Goal: Transaction & Acquisition: Purchase product/service

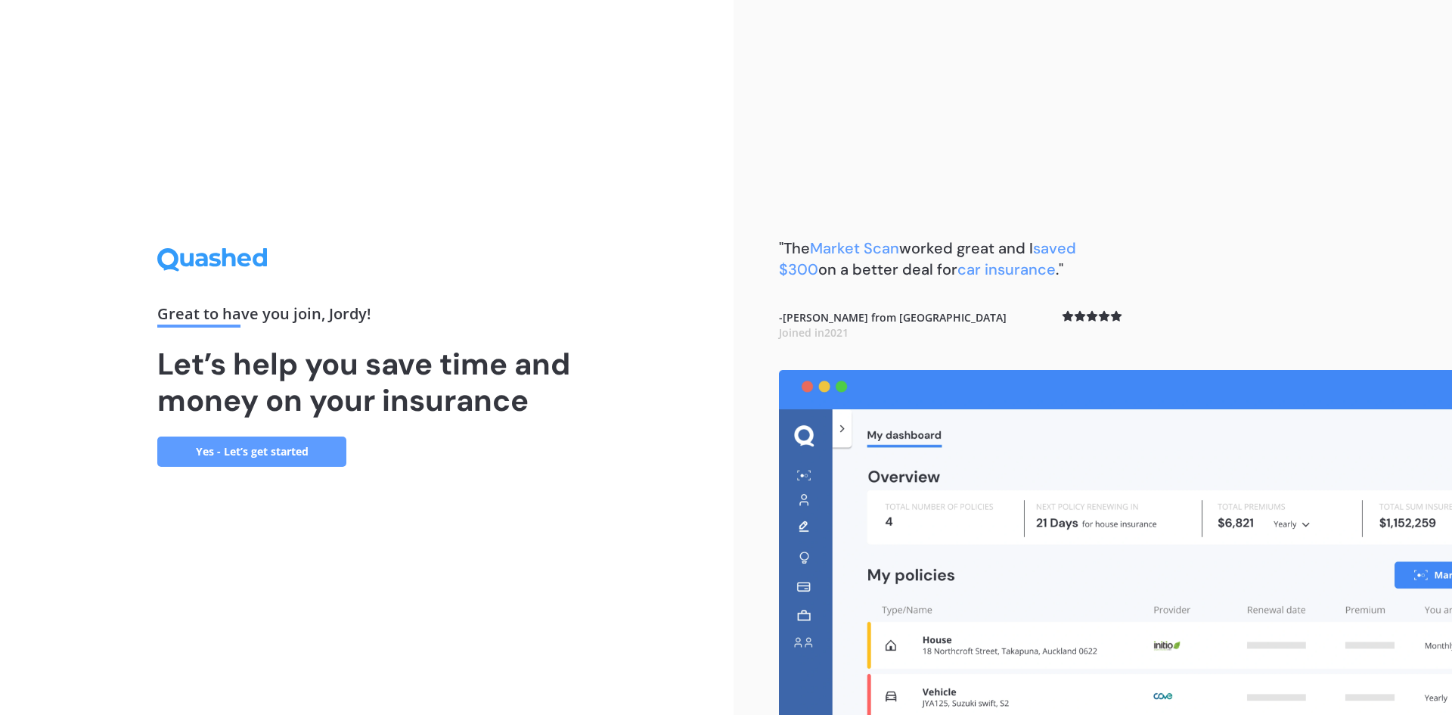
click at [266, 457] on link "Yes - Let’s get started" at bounding box center [251, 451] width 189 height 30
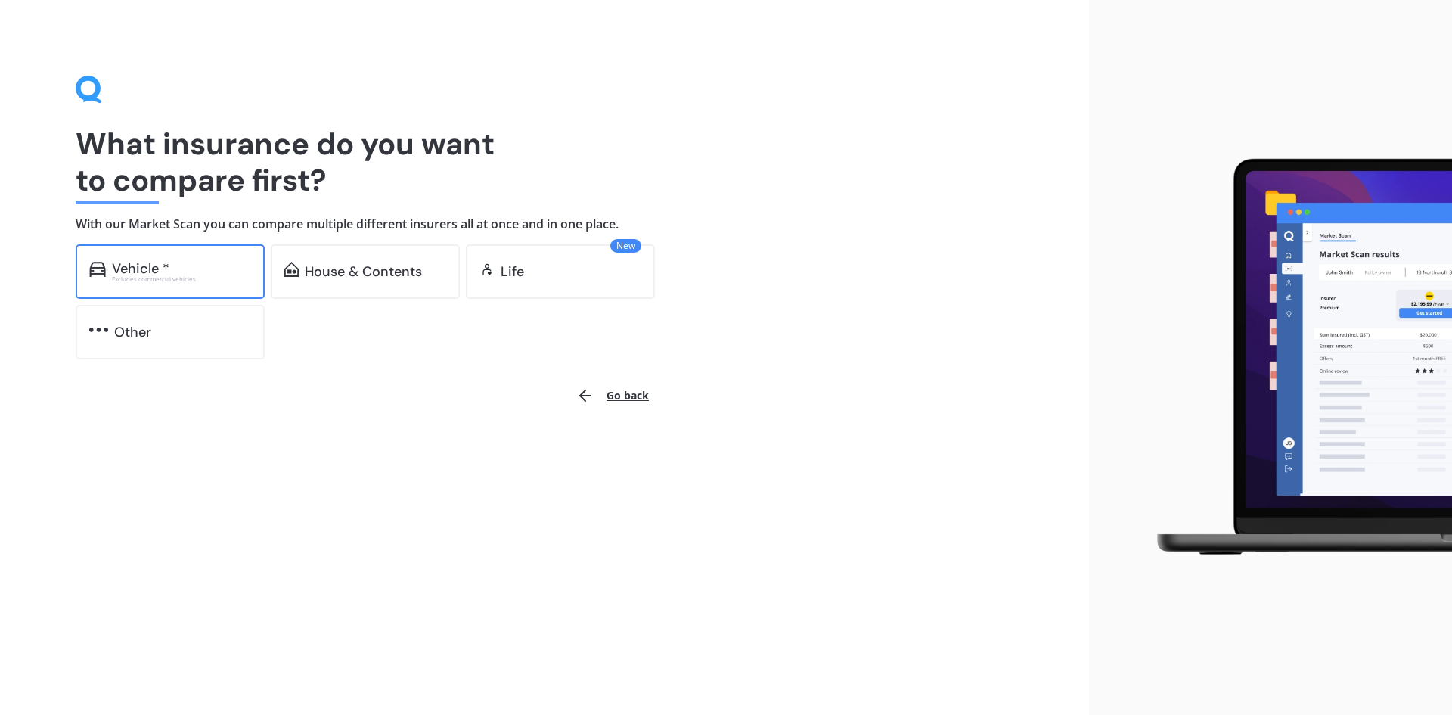
click at [216, 272] on div "Vehicle *" at bounding box center [181, 268] width 139 height 15
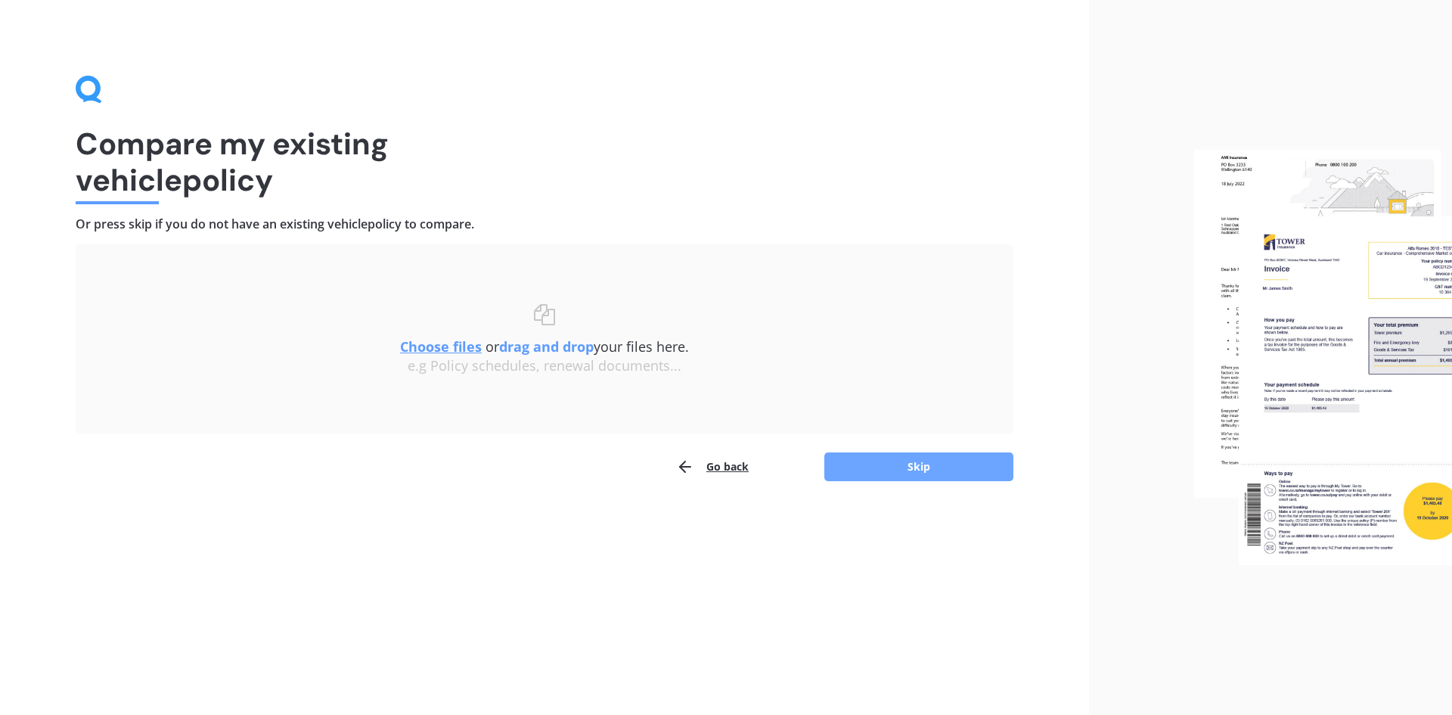
click at [908, 458] on button "Skip" at bounding box center [919, 466] width 189 height 29
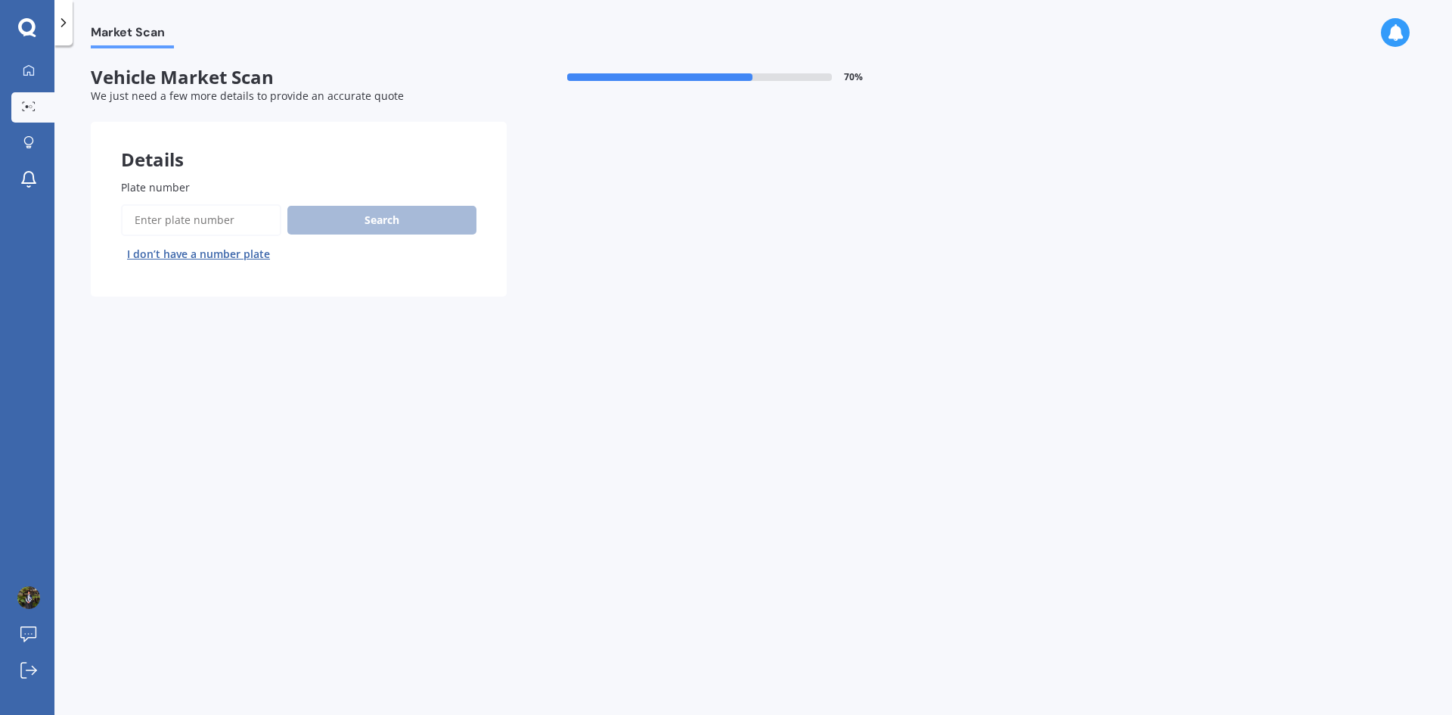
click at [193, 214] on input "Plate number" at bounding box center [201, 220] width 160 height 32
type input "QAW107"
click at [430, 216] on button "Search" at bounding box center [381, 220] width 189 height 29
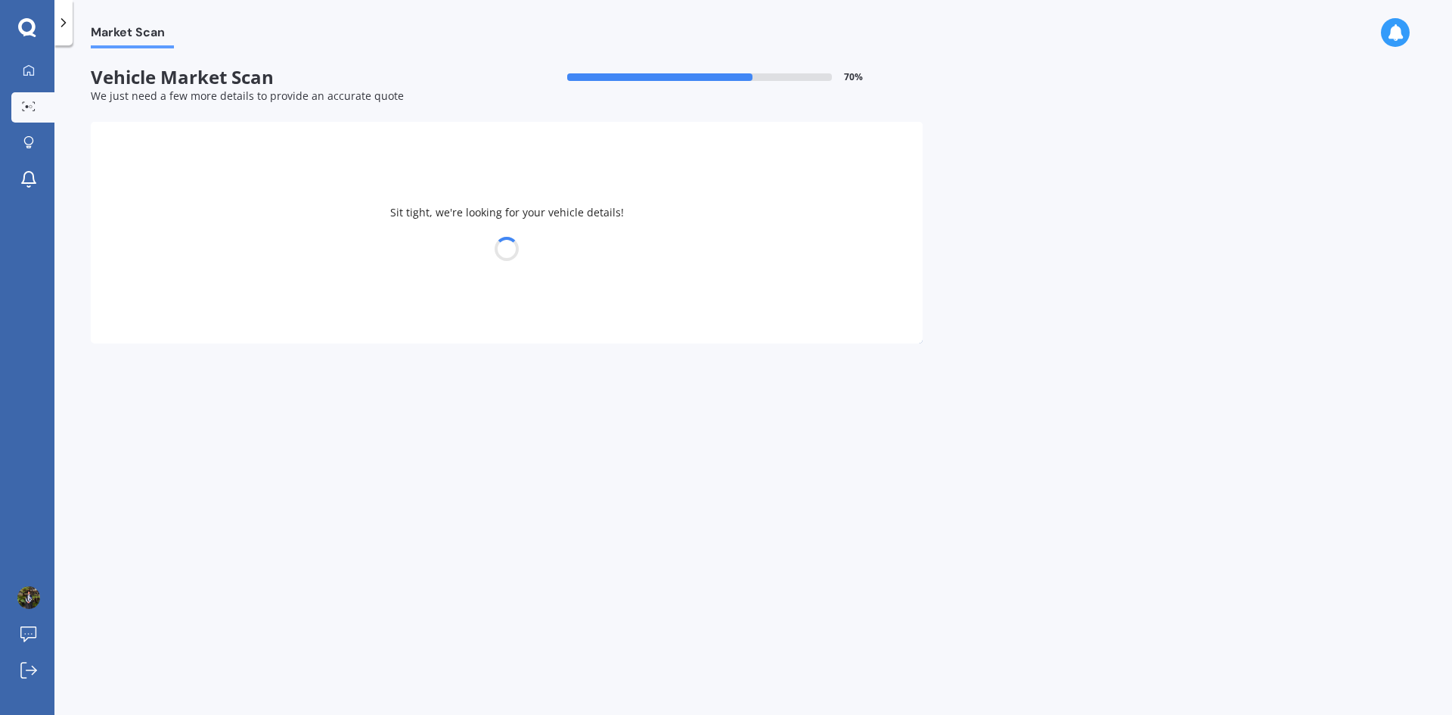
select select "SUBARU"
select select "XV"
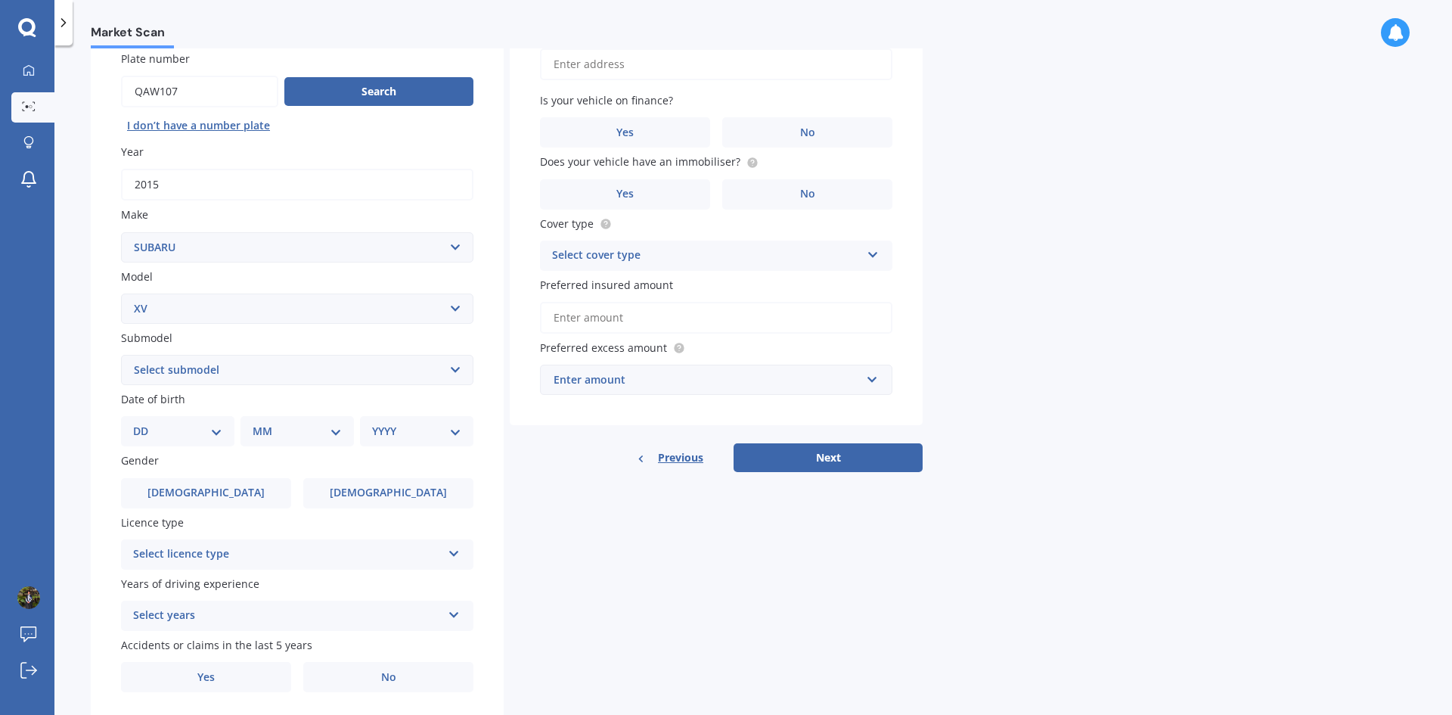
scroll to position [175, 0]
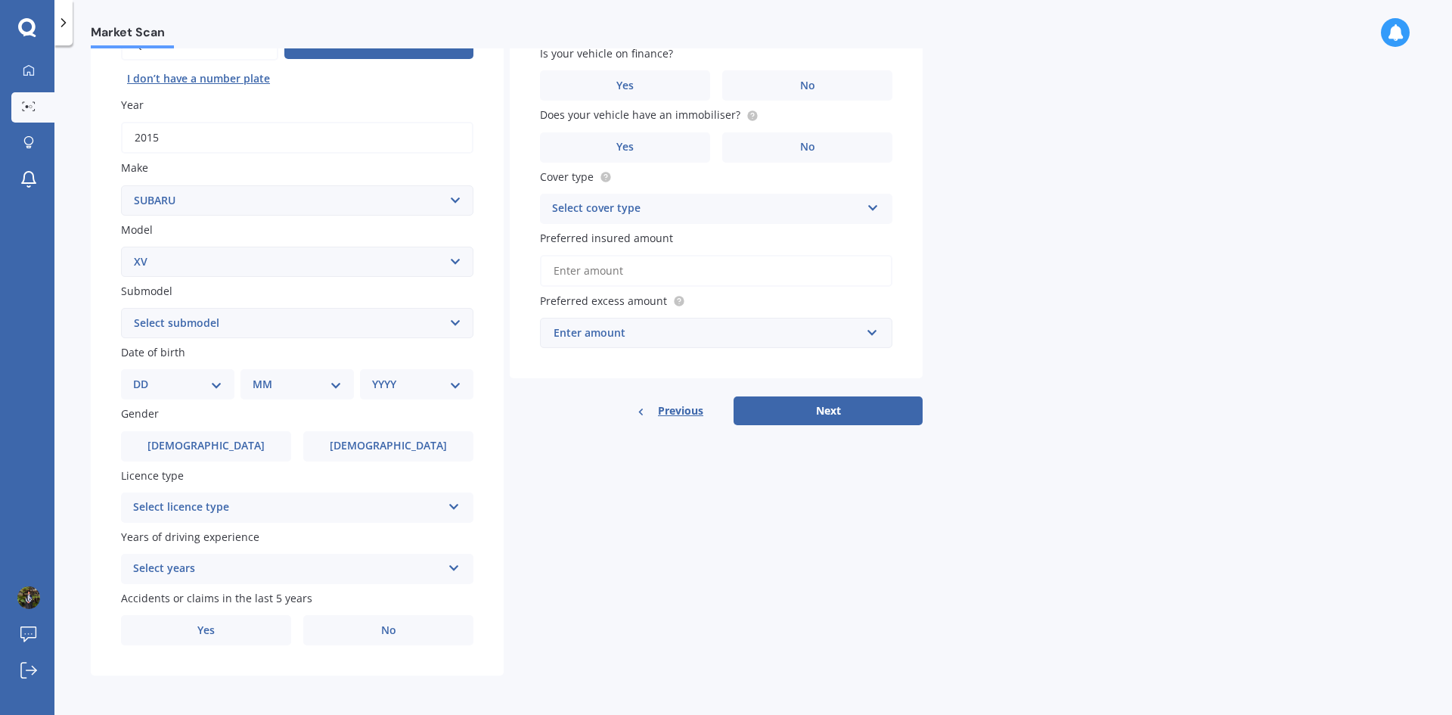
click at [170, 319] on select "Select submodel 2.0i 2.0i Hybrid 4WD 2.0i-L 2.0i-S 2.0L 4WD 2.0L AWD Hatchback …" at bounding box center [297, 323] width 353 height 30
select select "2.0L AWD"
click at [121, 308] on select "Select submodel 2.0i 2.0i Hybrid 4WD 2.0i-L 2.0i-S 2.0L 4WD 2.0L AWD Hatchback …" at bounding box center [297, 323] width 353 height 30
click at [206, 393] on div "DD 01 02 03 04 05 06 07 08 09 10 11 12 13 14 15 16 17 18 19 20 21 22 23 24 25 2…" at bounding box center [177, 384] width 113 height 30
click at [221, 394] on div "DD 01 02 03 04 05 06 07 08 09 10 11 12 13 14 15 16 17 18 19 20 21 22 23 24 25 2…" at bounding box center [177, 384] width 113 height 30
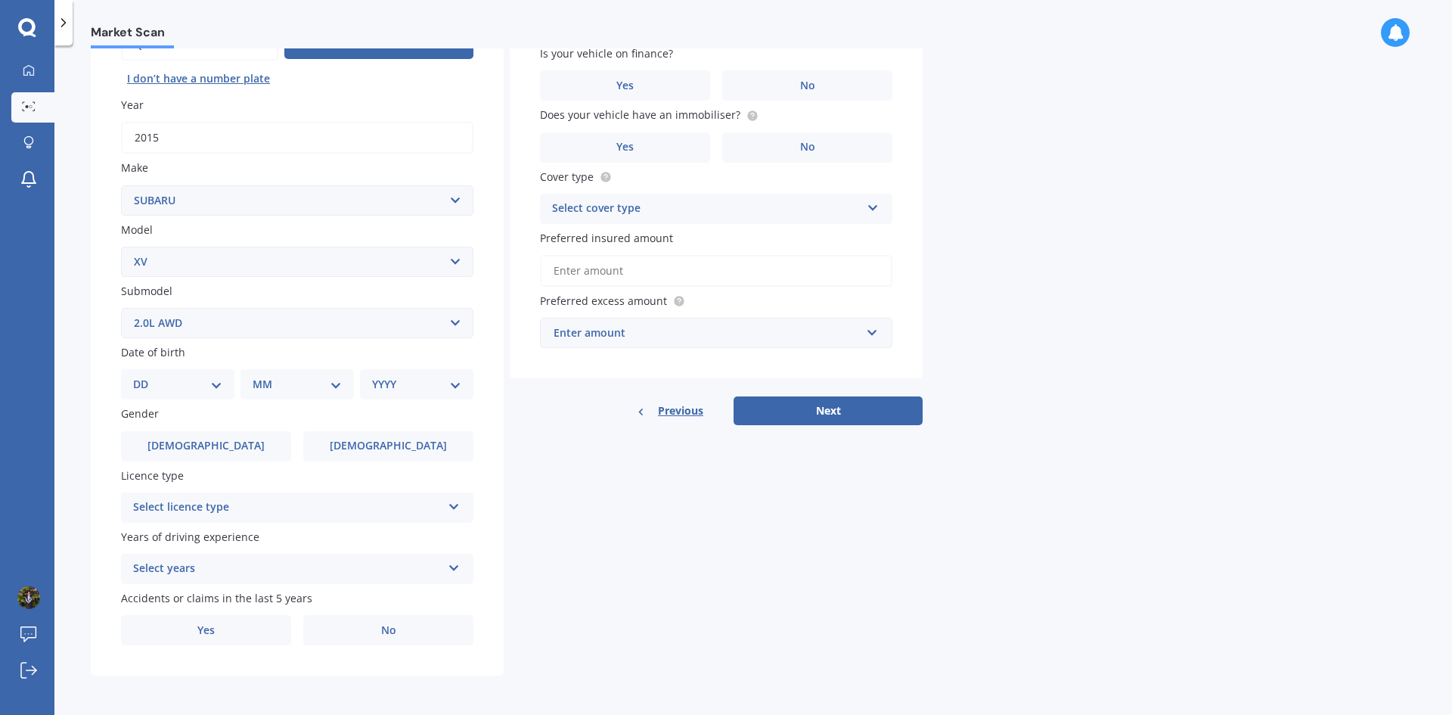
click at [206, 385] on select "DD 01 02 03 04 05 06 07 08 09 10 11 12 13 14 15 16 17 18 19 20 21 22 23 24 25 2…" at bounding box center [177, 384] width 89 height 17
select select "15"
click at [145, 376] on select "DD 01 02 03 04 05 06 07 08 09 10 11 12 13 14 15 16 17 18 19 20 21 22 23 24 25 2…" at bounding box center [177, 384] width 89 height 17
click at [322, 384] on select "MM 01 02 03 04 05 06 07 08 09 10 11 12" at bounding box center [300, 384] width 83 height 17
select select "06"
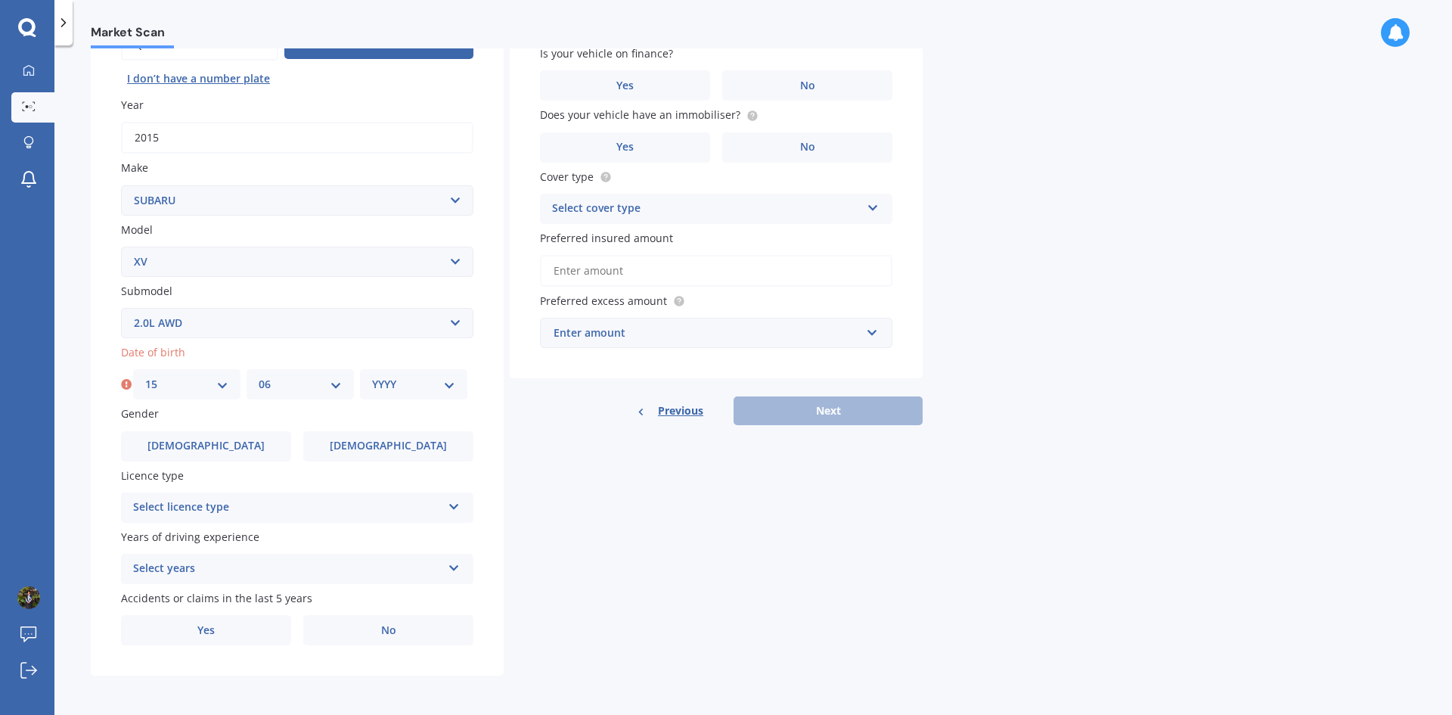
click at [259, 376] on select "MM 01 02 03 04 05 06 07 08 09 10 11 12" at bounding box center [300, 384] width 83 height 17
click at [418, 385] on select "YYYY 2025 2024 2023 2022 2021 2020 2019 2018 2017 2016 2015 2014 2013 2012 2011…" at bounding box center [413, 384] width 83 height 17
select select "2000"
click at [372, 376] on select "YYYY 2025 2024 2023 2022 2021 2020 2019 2018 2017 2016 2015 2014 2013 2012 2011…" at bounding box center [413, 384] width 83 height 17
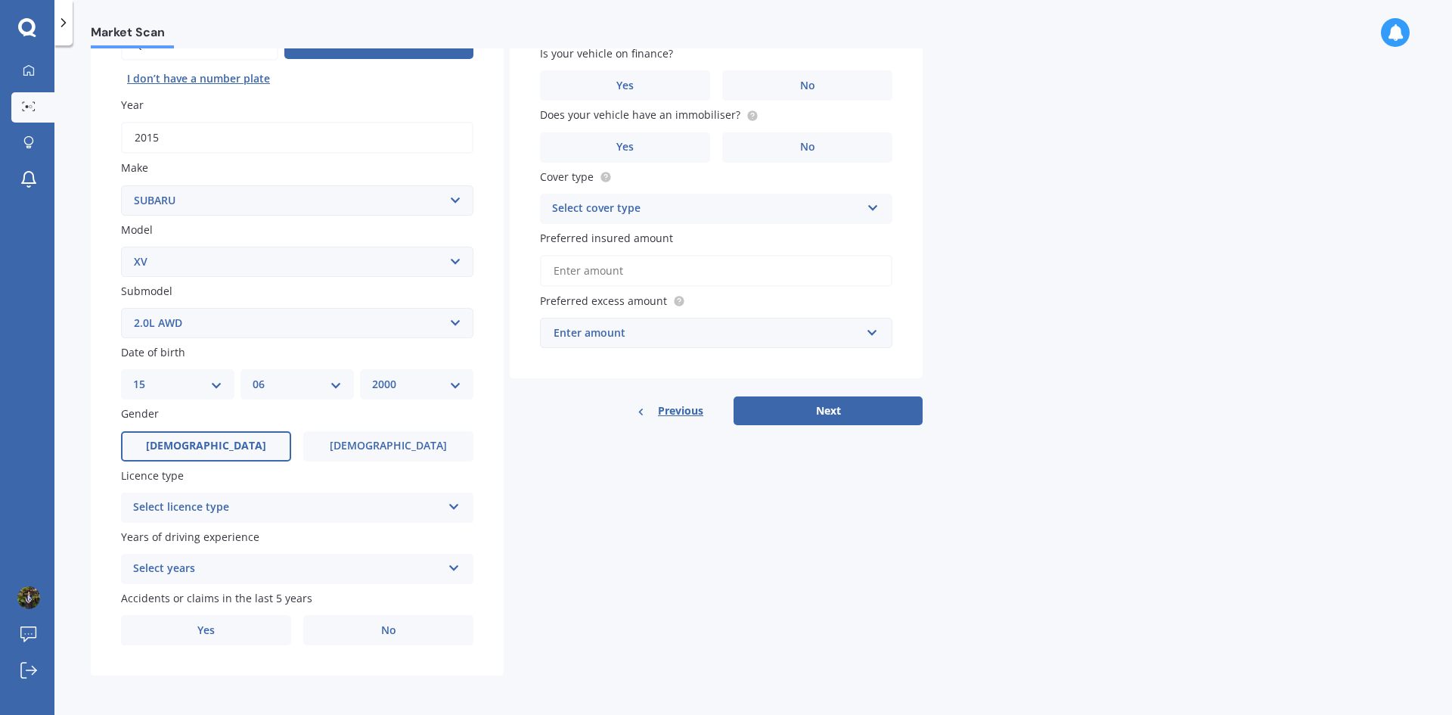
click at [220, 452] on label "Male" at bounding box center [206, 446] width 170 height 30
click at [0, 0] on input "Male" at bounding box center [0, 0] width 0 height 0
click at [92, 471] on div "Plate number Search I don’t have a number plate Year 2015 Make Select make AC A…" at bounding box center [297, 325] width 413 height 703
click at [497, 509] on div "Plate number Search I don’t have a number plate Year 2015 Make Select make AC A…" at bounding box center [297, 325] width 413 height 703
click at [419, 499] on div "Select licence type" at bounding box center [287, 507] width 309 height 18
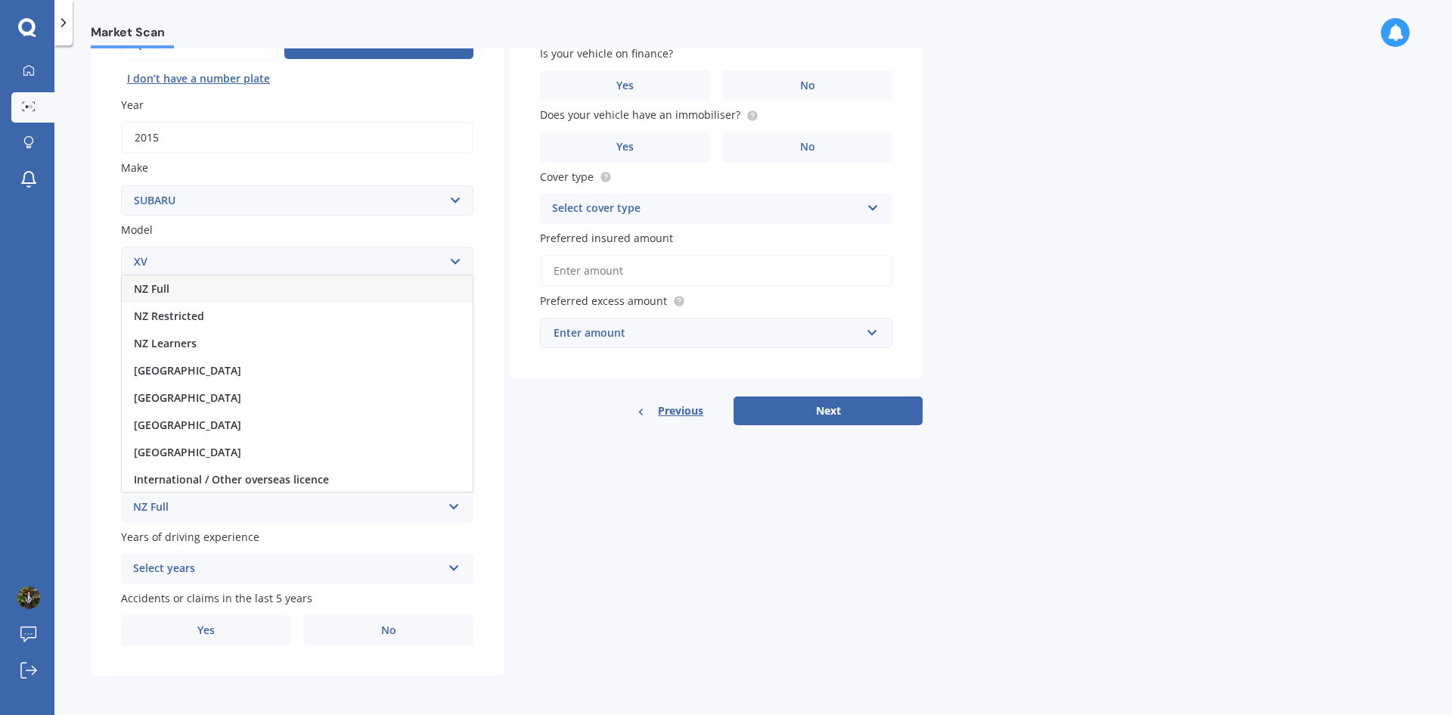
click at [224, 285] on div "NZ Full" at bounding box center [297, 288] width 351 height 27
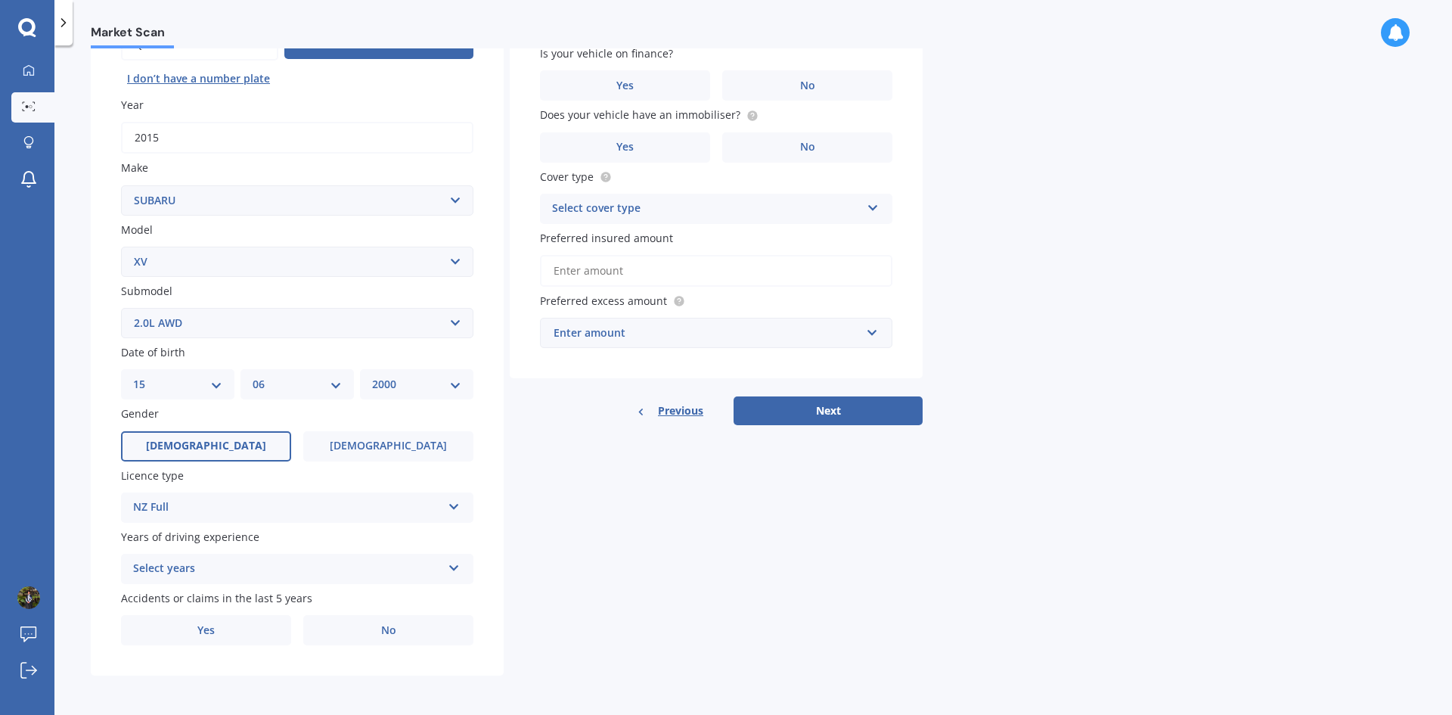
click at [404, 564] on div "Select years" at bounding box center [287, 569] width 309 height 18
click at [242, 435] on div "5 or more years" at bounding box center [297, 430] width 351 height 27
click at [373, 635] on label "No" at bounding box center [388, 630] width 170 height 30
click at [0, 0] on input "No" at bounding box center [0, 0] width 0 height 0
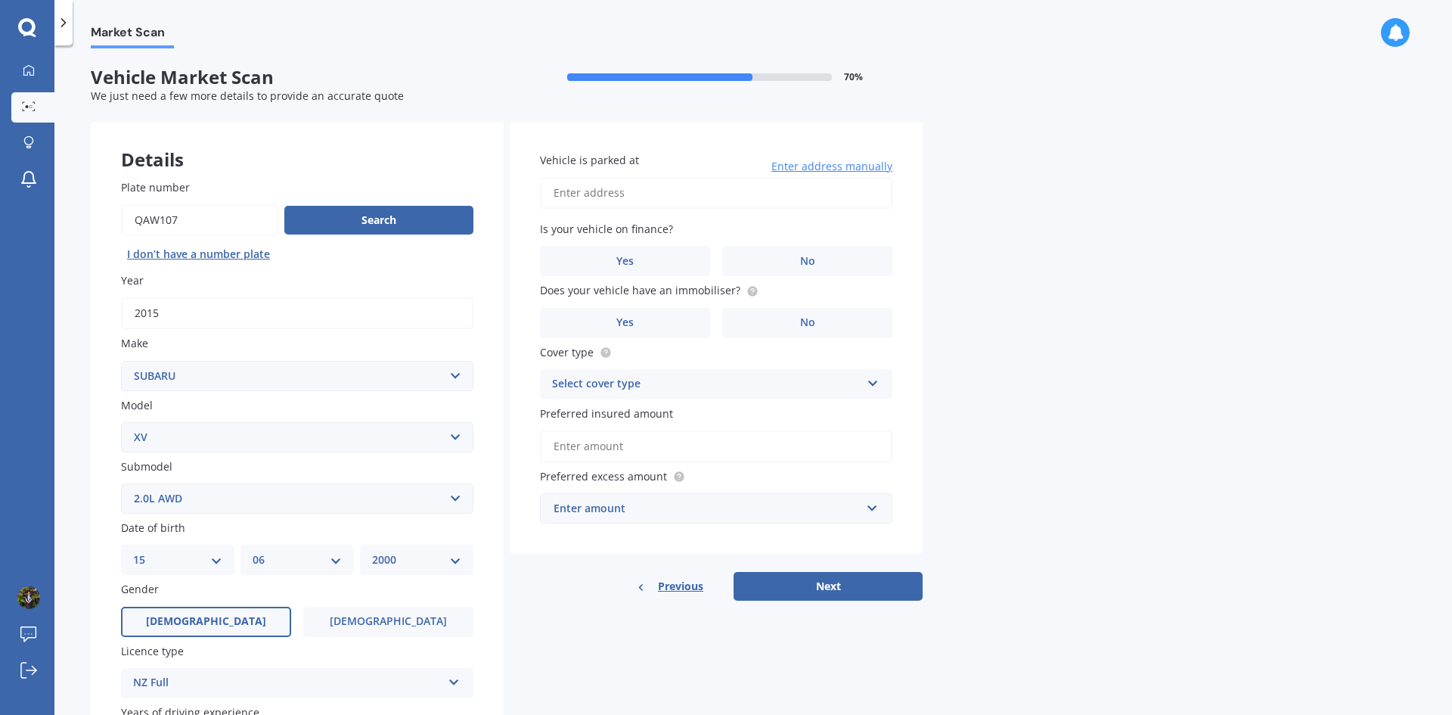
click at [617, 199] on input "Vehicle is parked at" at bounding box center [716, 193] width 353 height 32
type input "15 Tavern Road, Silverdale 0932"
click at [793, 266] on label "No" at bounding box center [807, 261] width 170 height 30
click at [0, 0] on input "No" at bounding box center [0, 0] width 0 height 0
click at [670, 327] on label "Yes" at bounding box center [625, 323] width 170 height 30
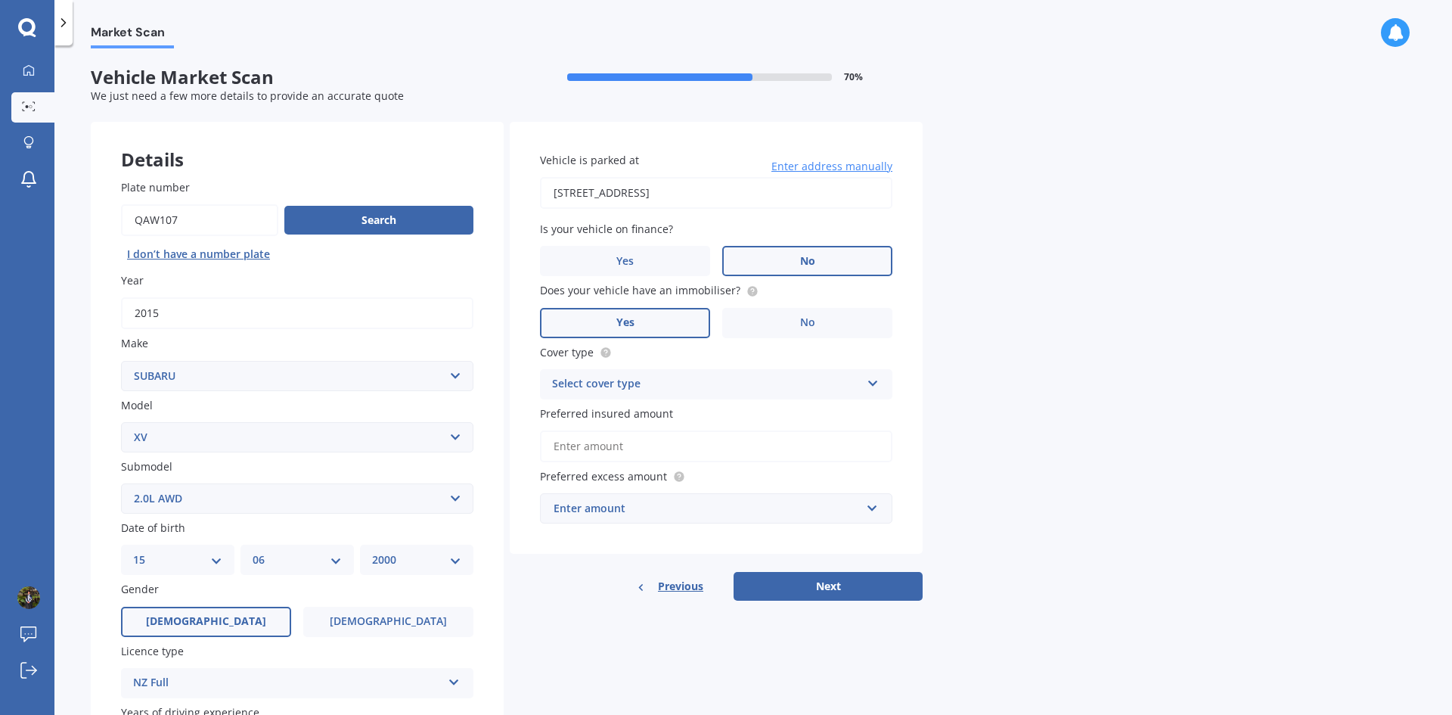
click at [0, 0] on input "Yes" at bounding box center [0, 0] width 0 height 0
click at [726, 390] on div "Select cover type" at bounding box center [706, 384] width 309 height 18
click at [1064, 361] on div "Market Scan Vehicle Market Scan 70 % We just need a few more details to provide…" at bounding box center [753, 382] width 1398 height 669
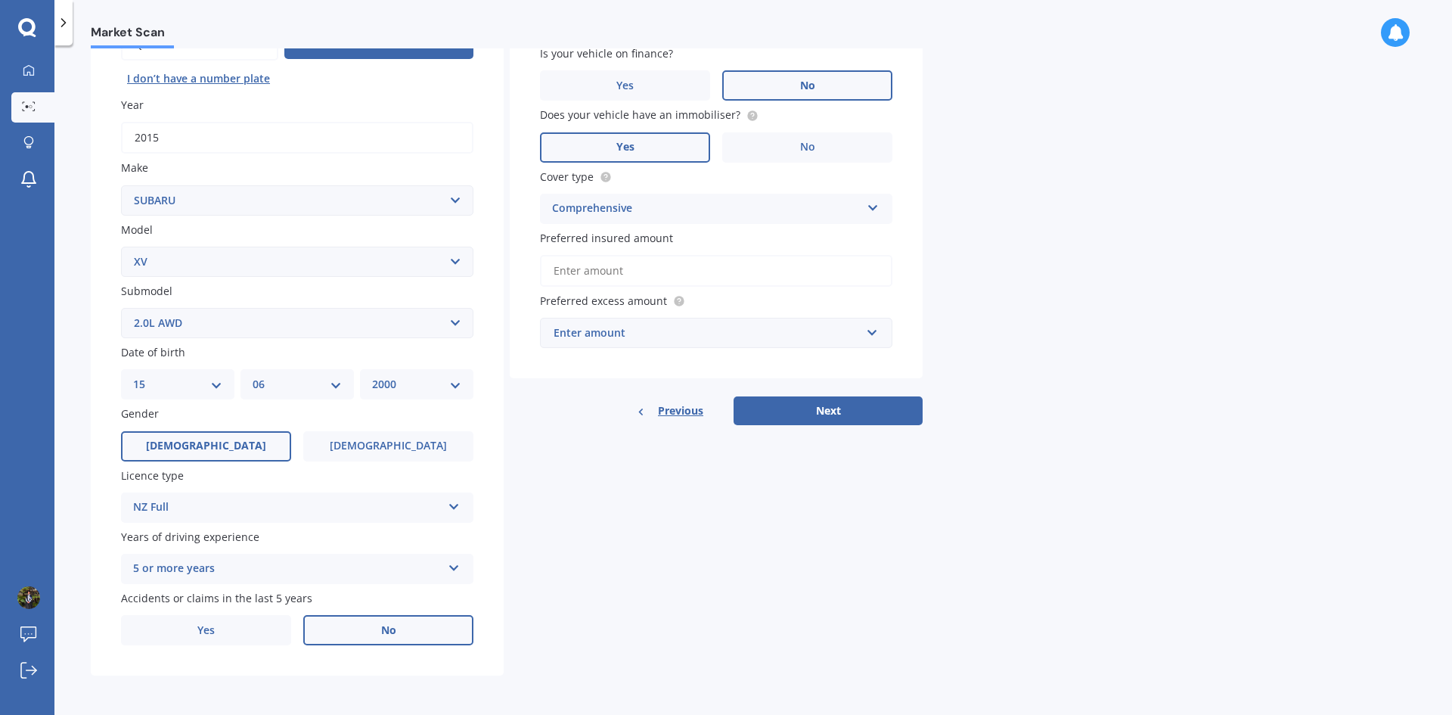
click at [674, 330] on div "Enter amount" at bounding box center [707, 333] width 307 height 17
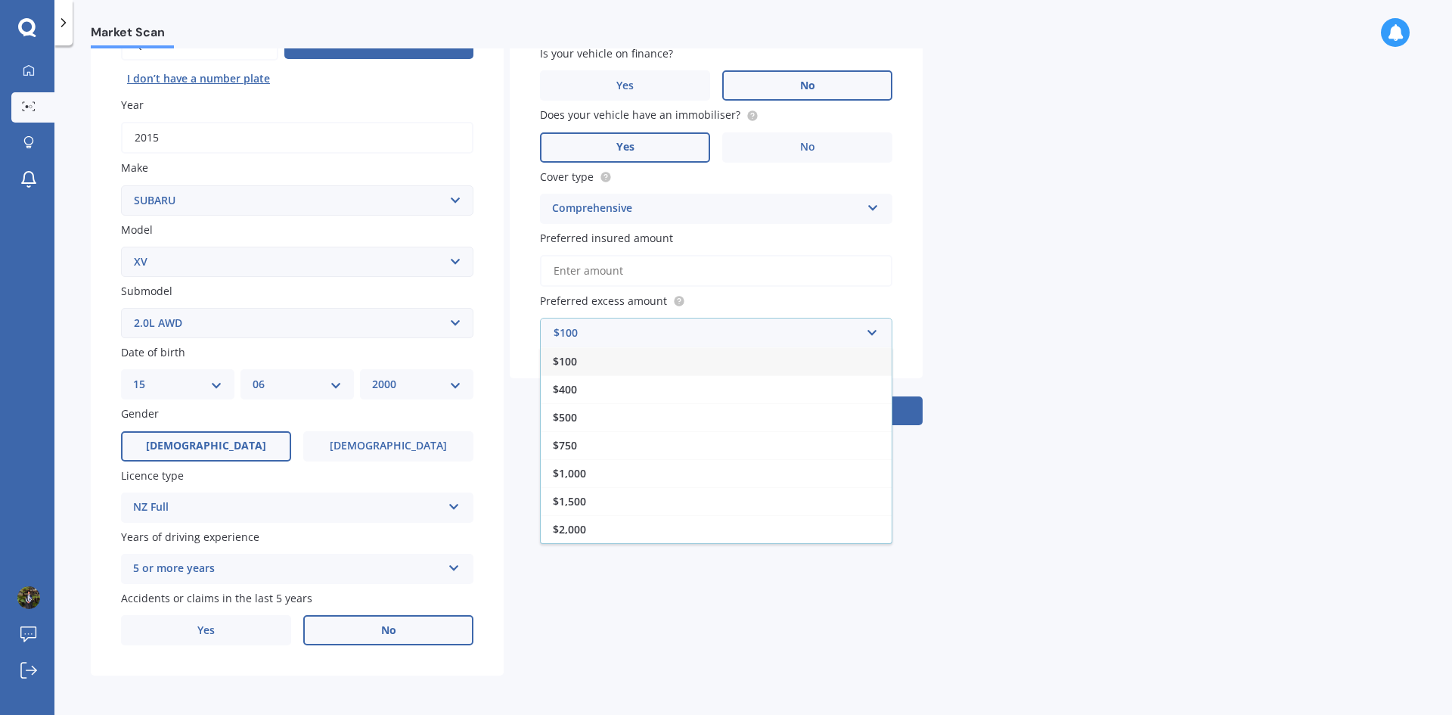
click at [1104, 270] on div "Market Scan Vehicle Market Scan 70 % We just need a few more details to provide…" at bounding box center [753, 382] width 1398 height 669
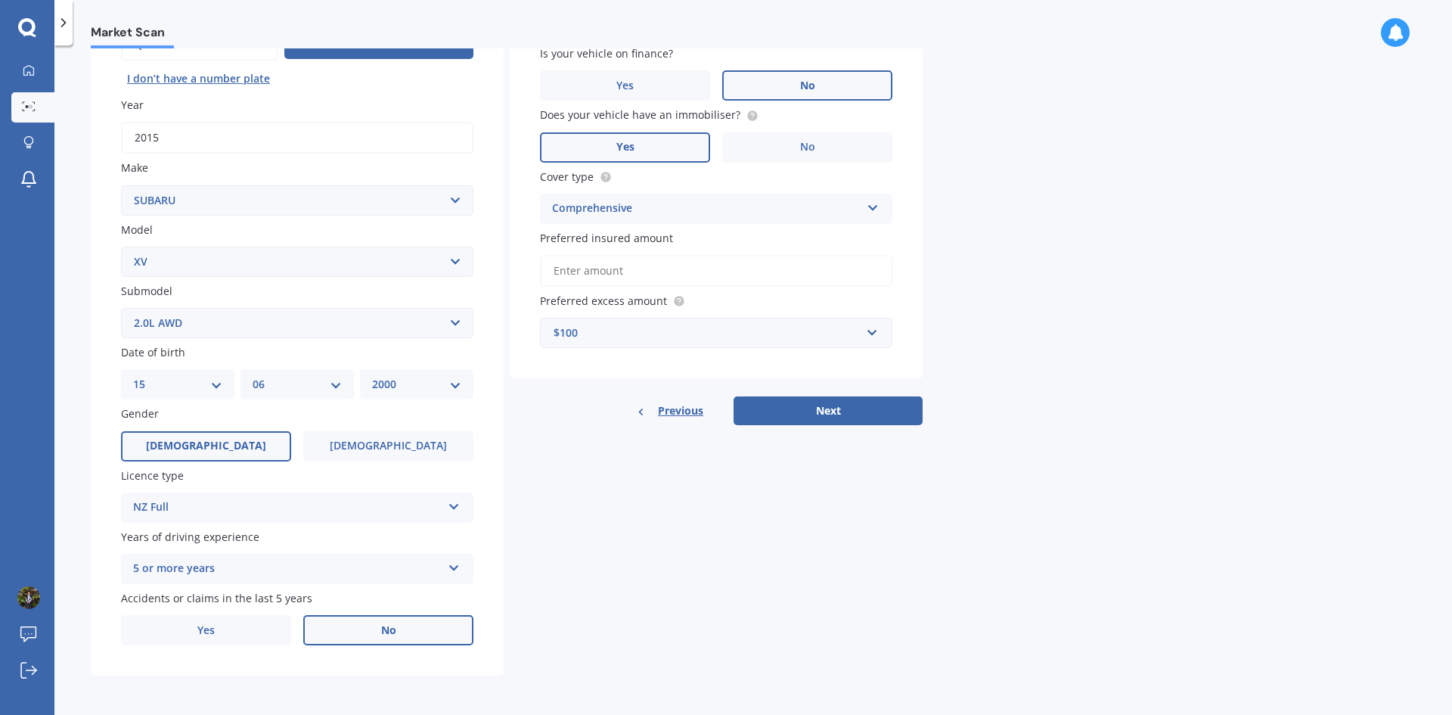
click at [747, 203] on div "Comprehensive" at bounding box center [706, 209] width 309 height 18
click at [870, 241] on div "Comprehensive" at bounding box center [716, 238] width 351 height 27
click at [741, 276] on input "Preferred insured amount" at bounding box center [716, 271] width 353 height 32
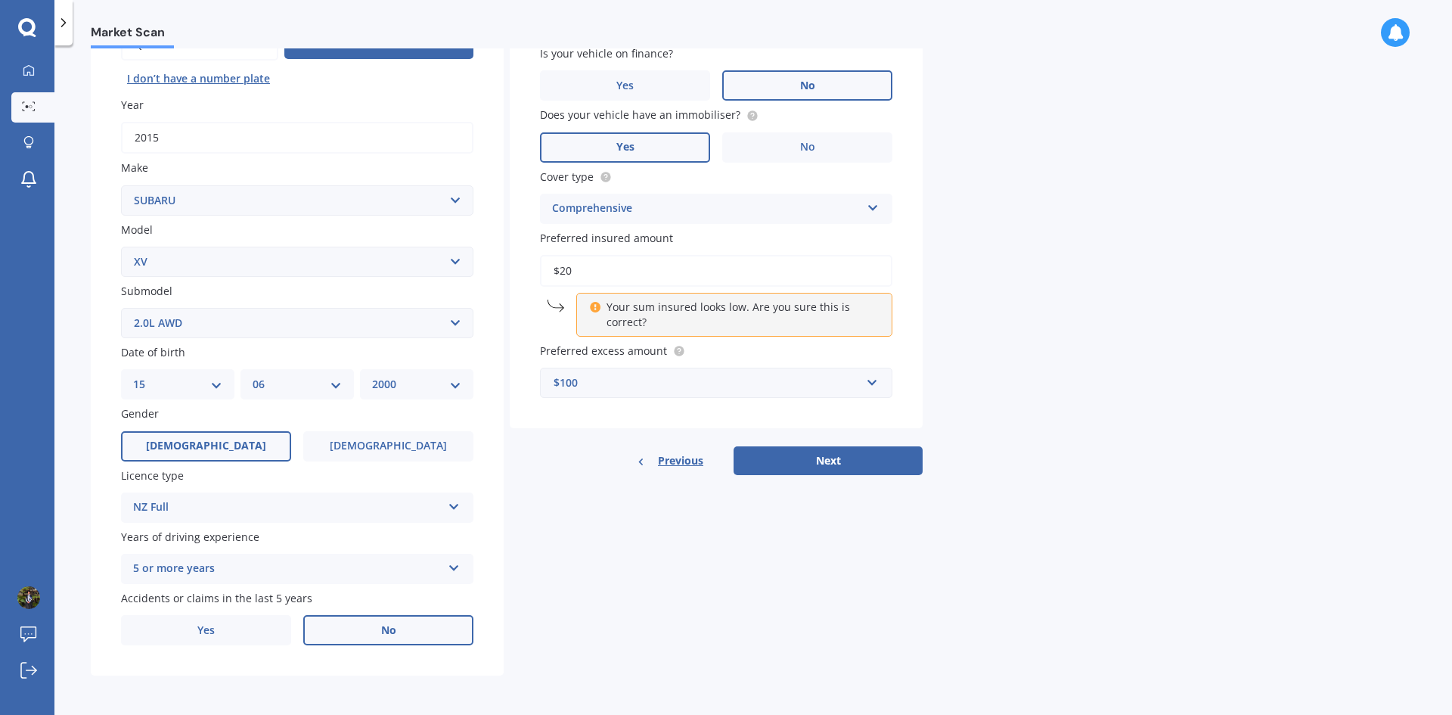
type input "$2"
type input "$8"
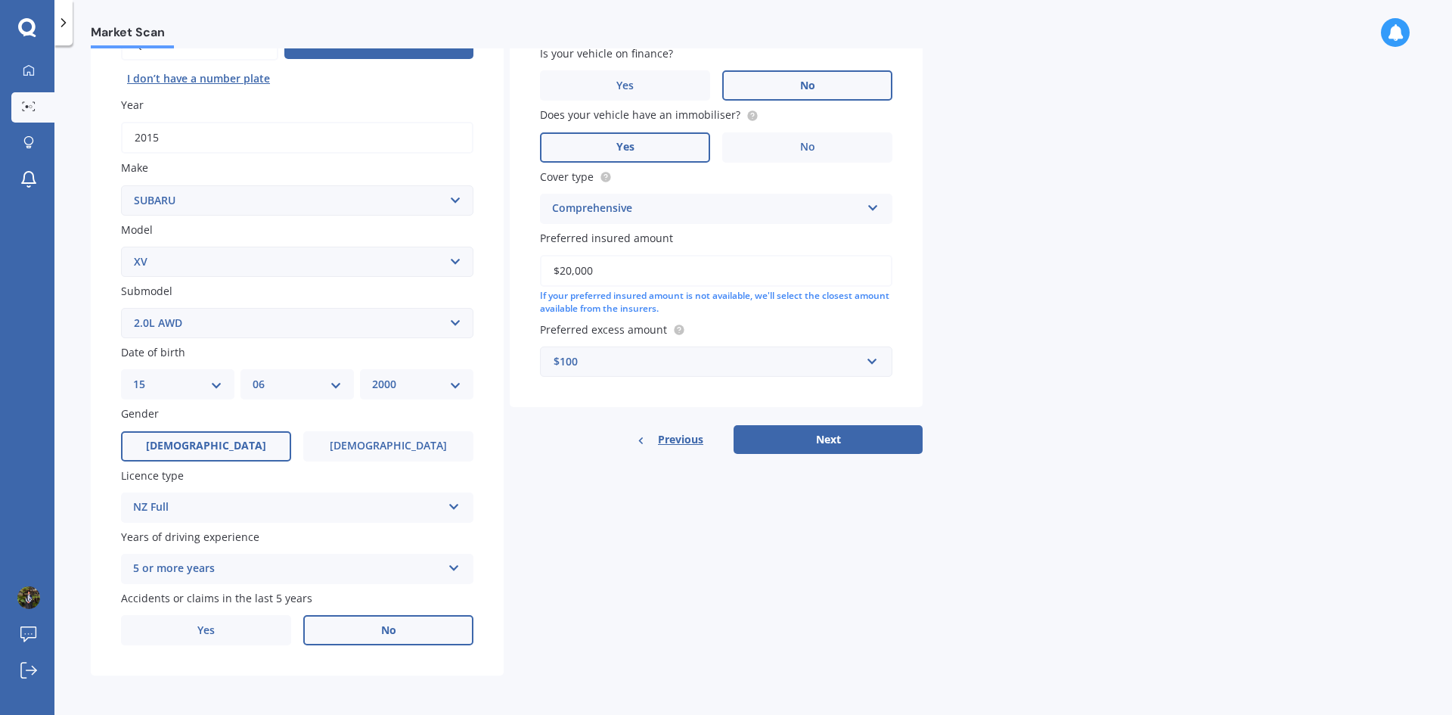
type input "$20,000"
click at [770, 367] on div "$100" at bounding box center [707, 361] width 307 height 17
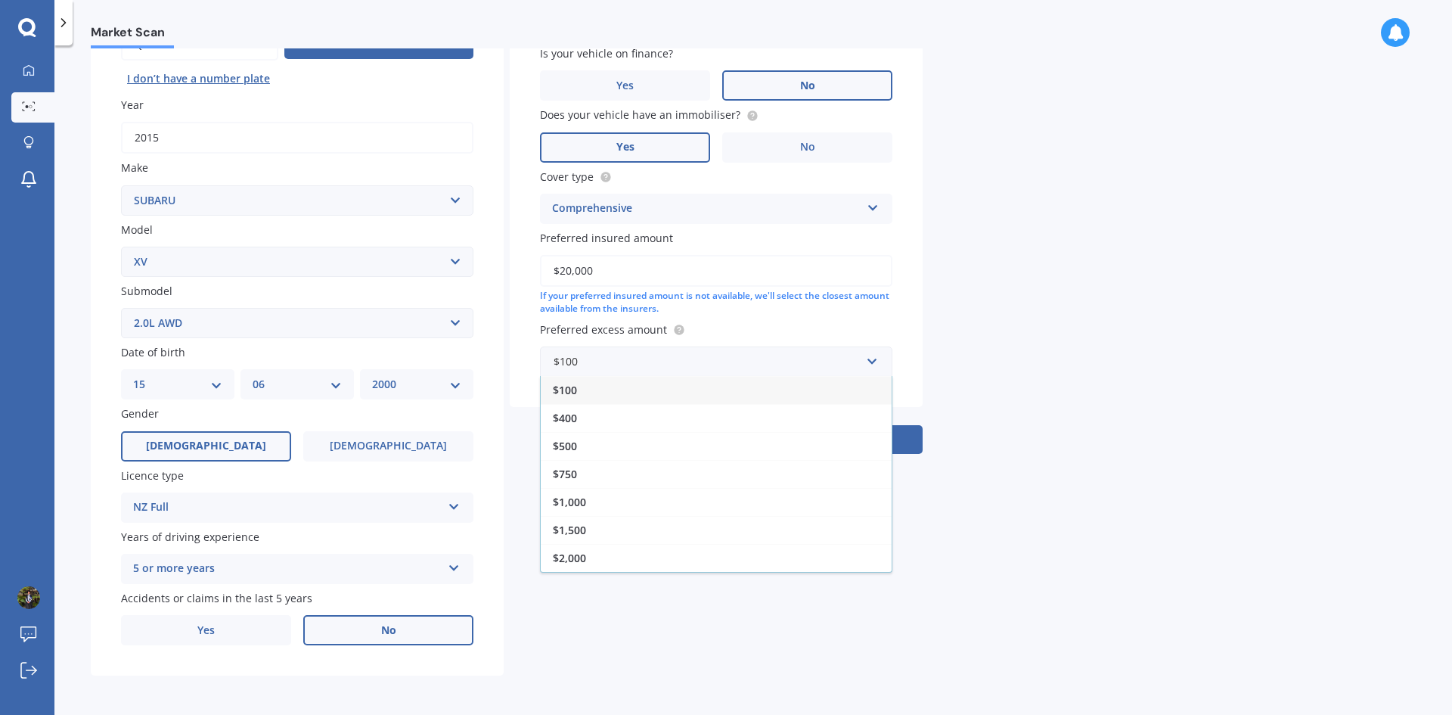
click at [666, 421] on div "$400" at bounding box center [716, 418] width 351 height 28
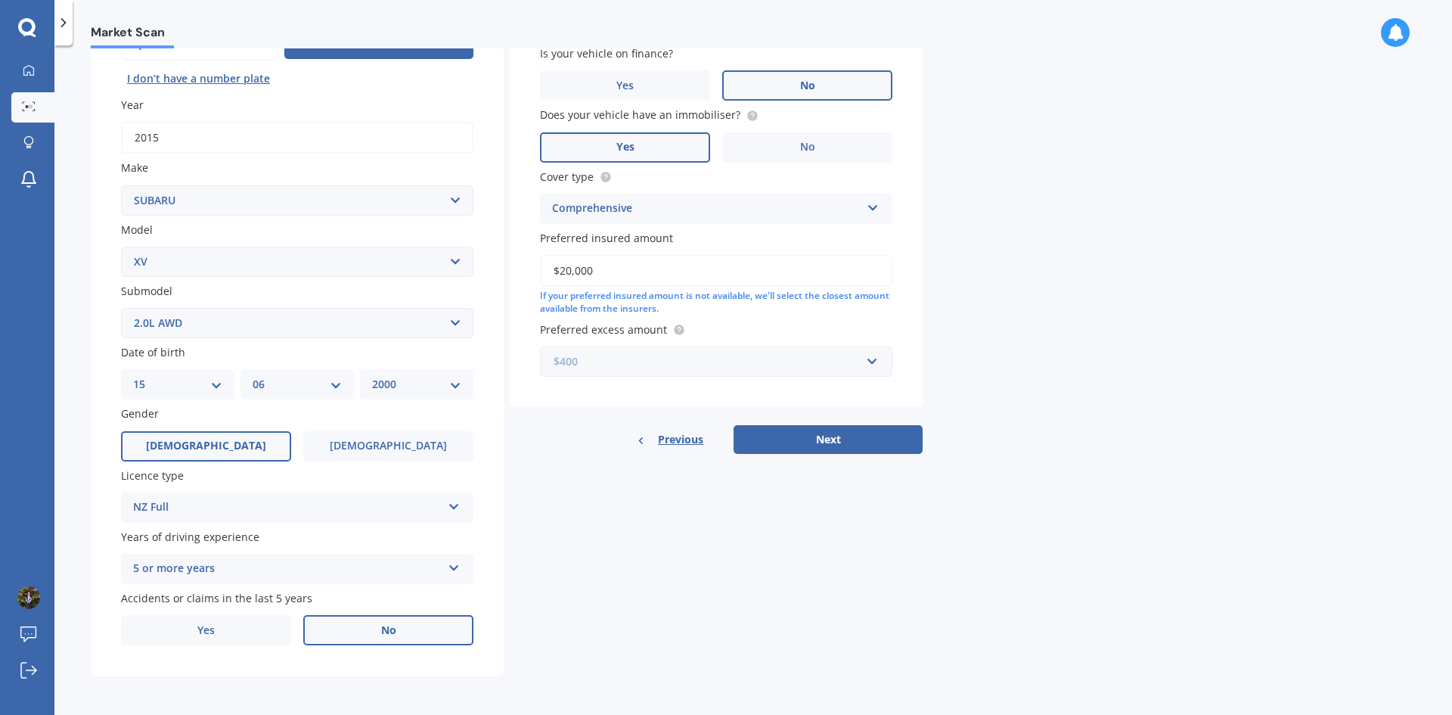
drag, startPoint x: 856, startPoint y: 346, endPoint x: 846, endPoint y: 359, distance: 16.2
click at [856, 348] on input "text" at bounding box center [711, 361] width 339 height 29
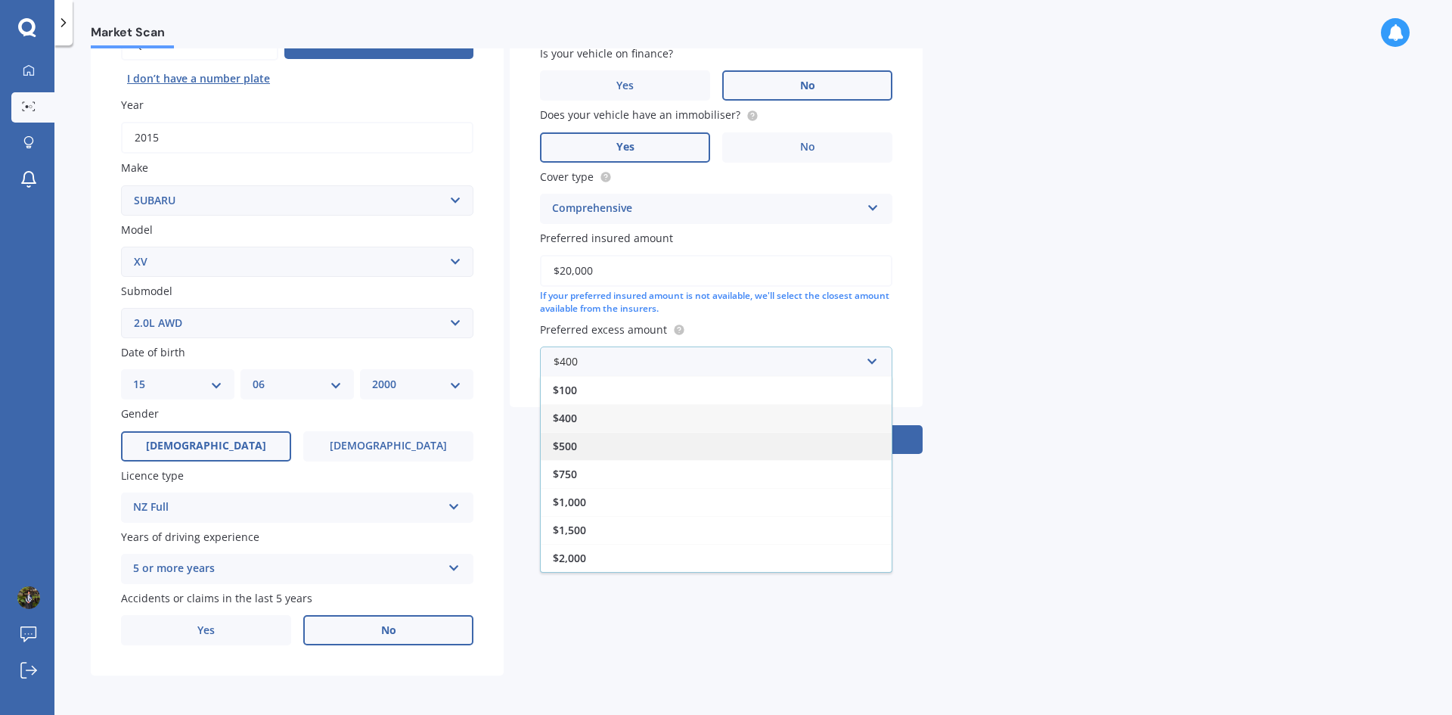
click at [622, 452] on div "$500" at bounding box center [716, 446] width 351 height 28
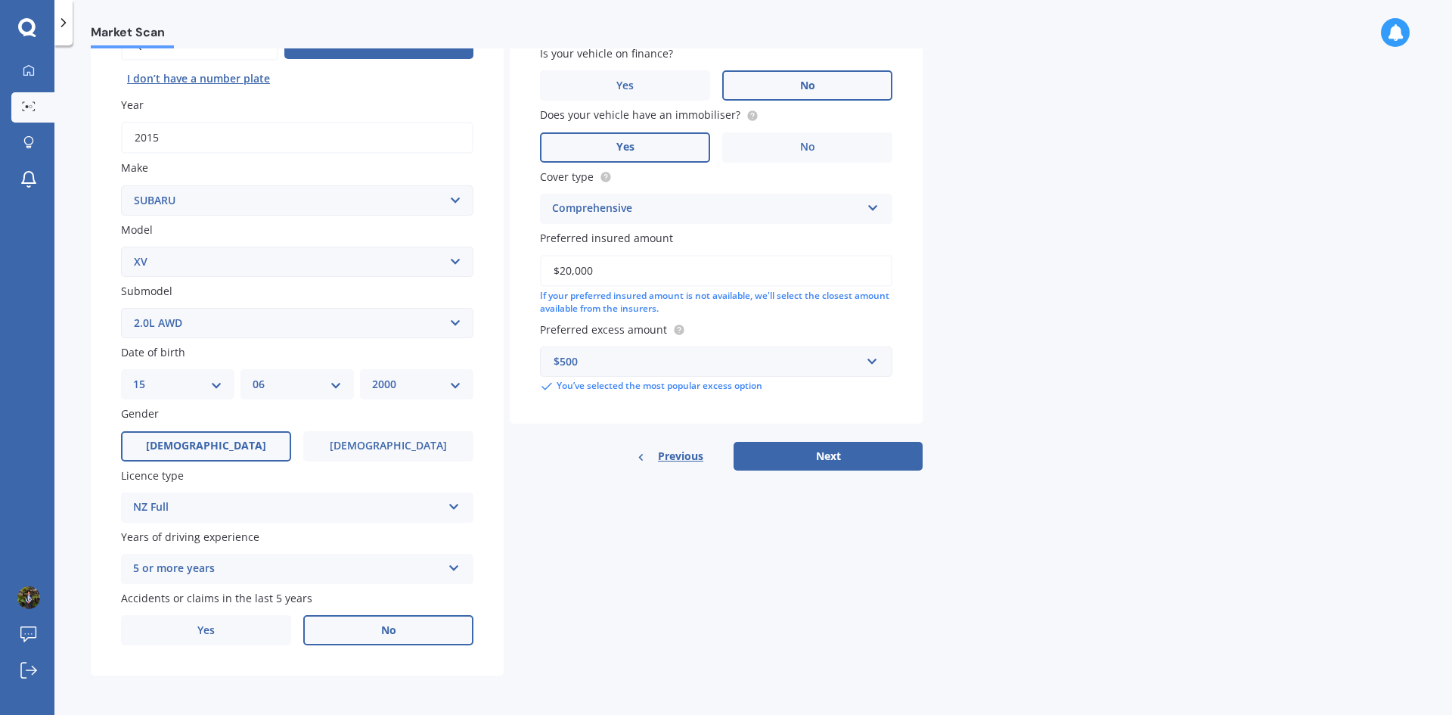
click at [1021, 349] on div "Market Scan Vehicle Market Scan 70 % We just need a few more details to provide…" at bounding box center [753, 382] width 1398 height 669
click at [833, 454] on button "Next" at bounding box center [828, 456] width 189 height 29
select select "15"
select select "06"
select select "2000"
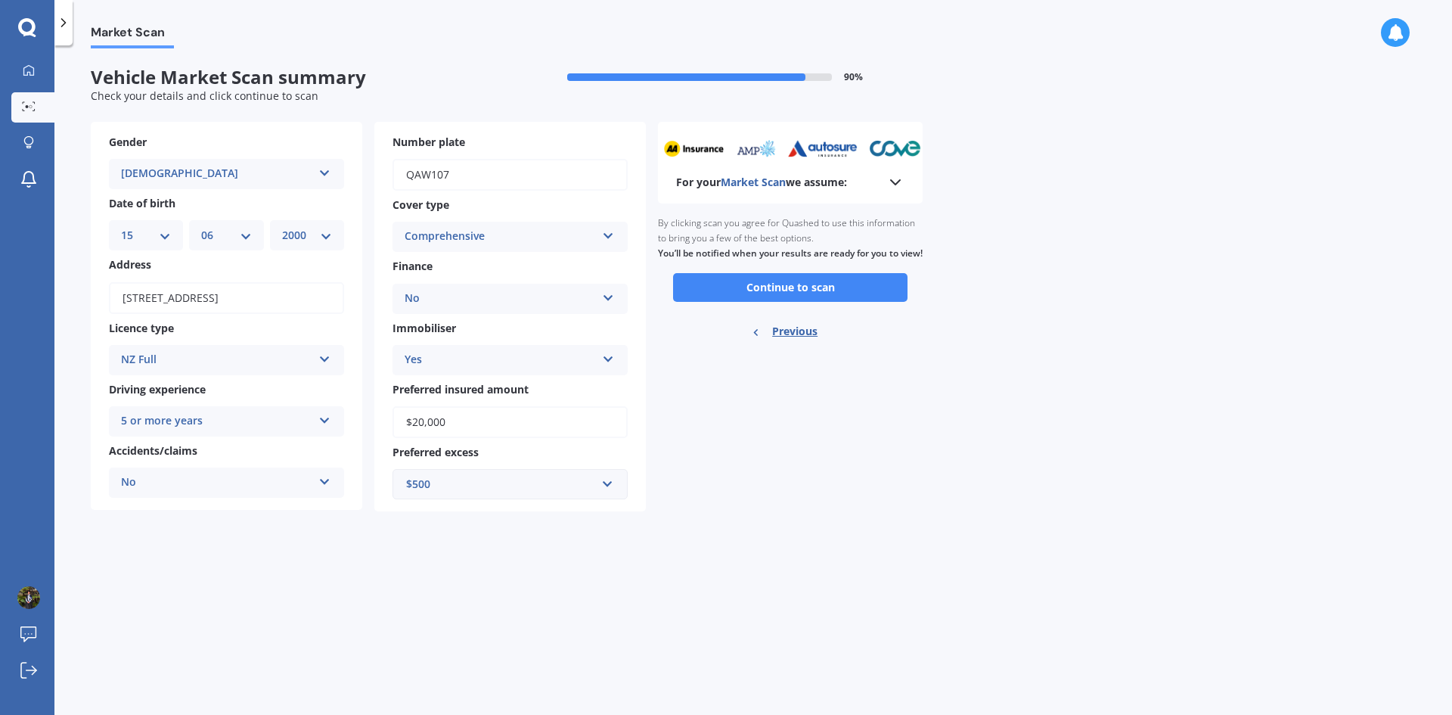
scroll to position [0, 0]
click at [844, 301] on button "Continue to scan" at bounding box center [790, 287] width 234 height 29
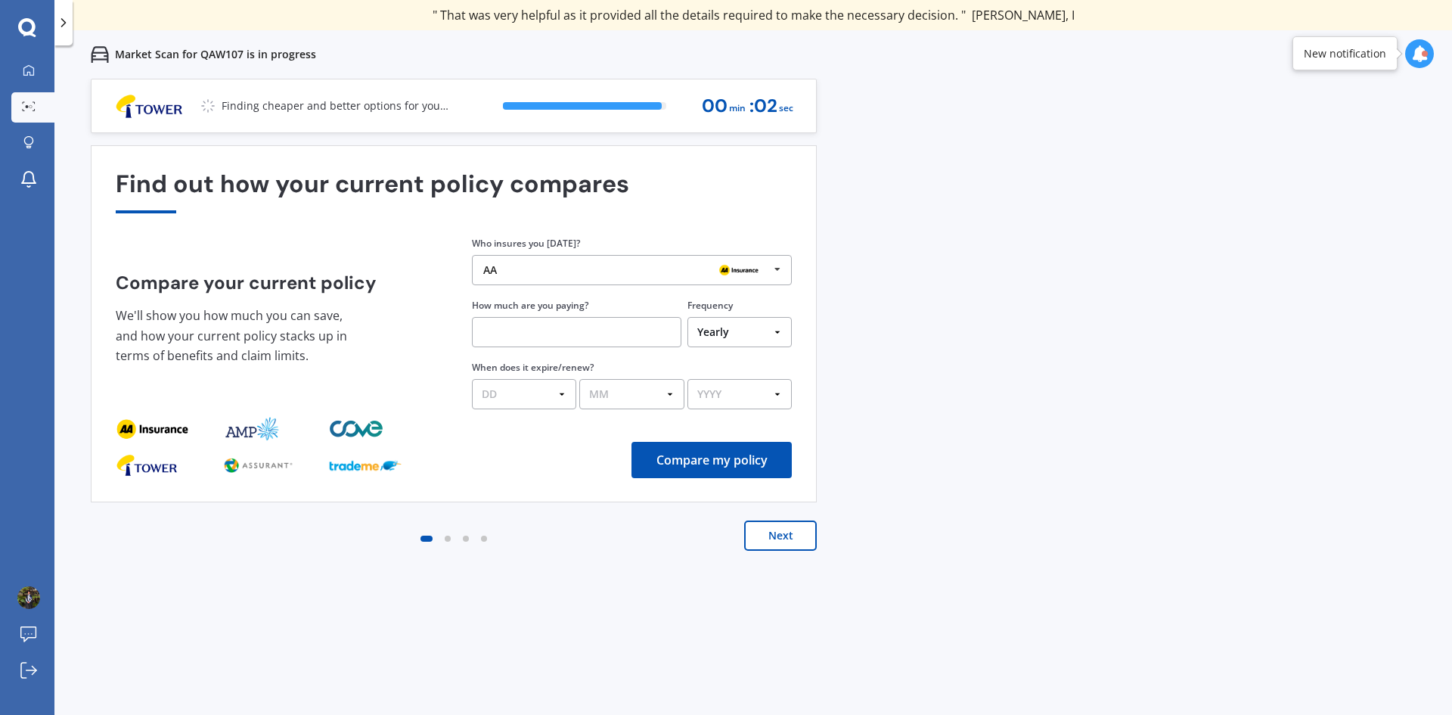
click at [1121, 384] on div "Previous 60,000+ Kiwis have signed up to shop and save on insurance with us " H…" at bounding box center [753, 436] width 1398 height 715
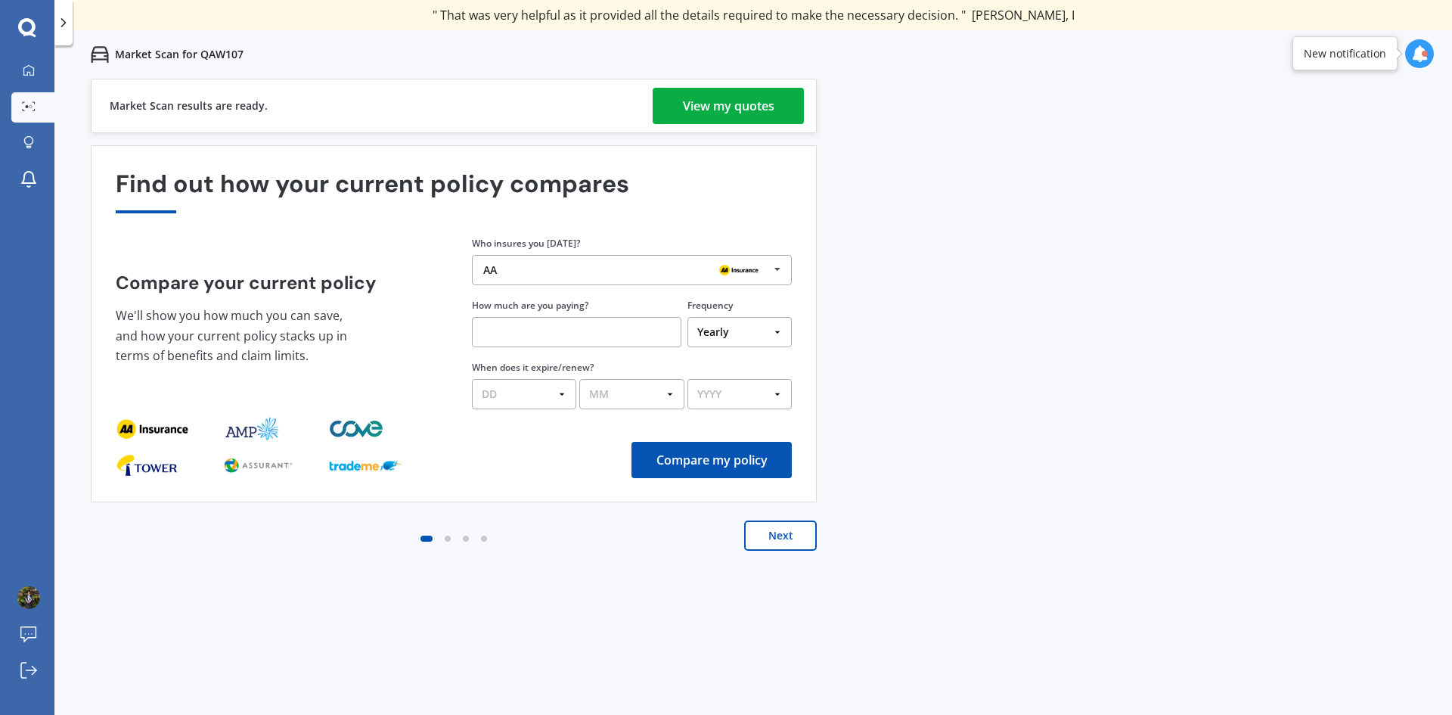
click at [707, 106] on div "View my quotes" at bounding box center [729, 106] width 92 height 36
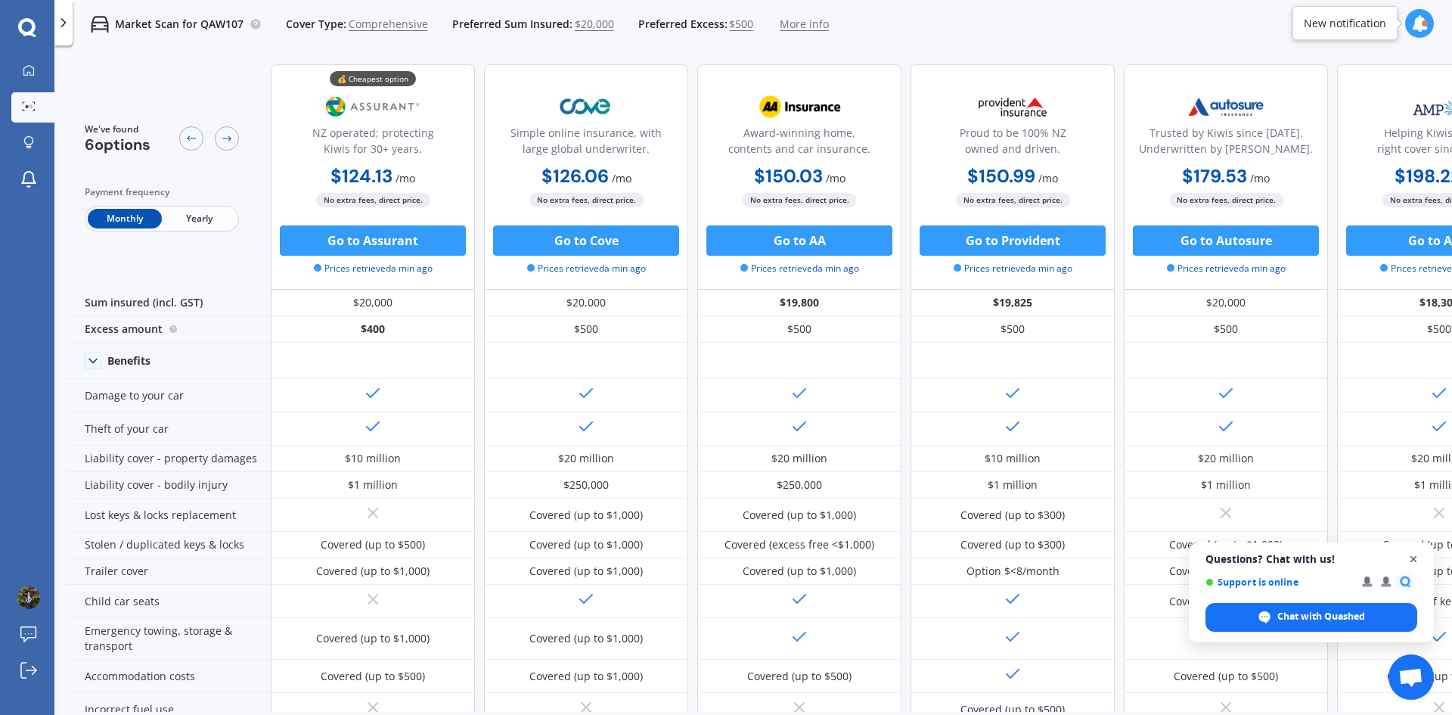
click at [1411, 558] on span "Open chat" at bounding box center [1414, 559] width 19 height 19
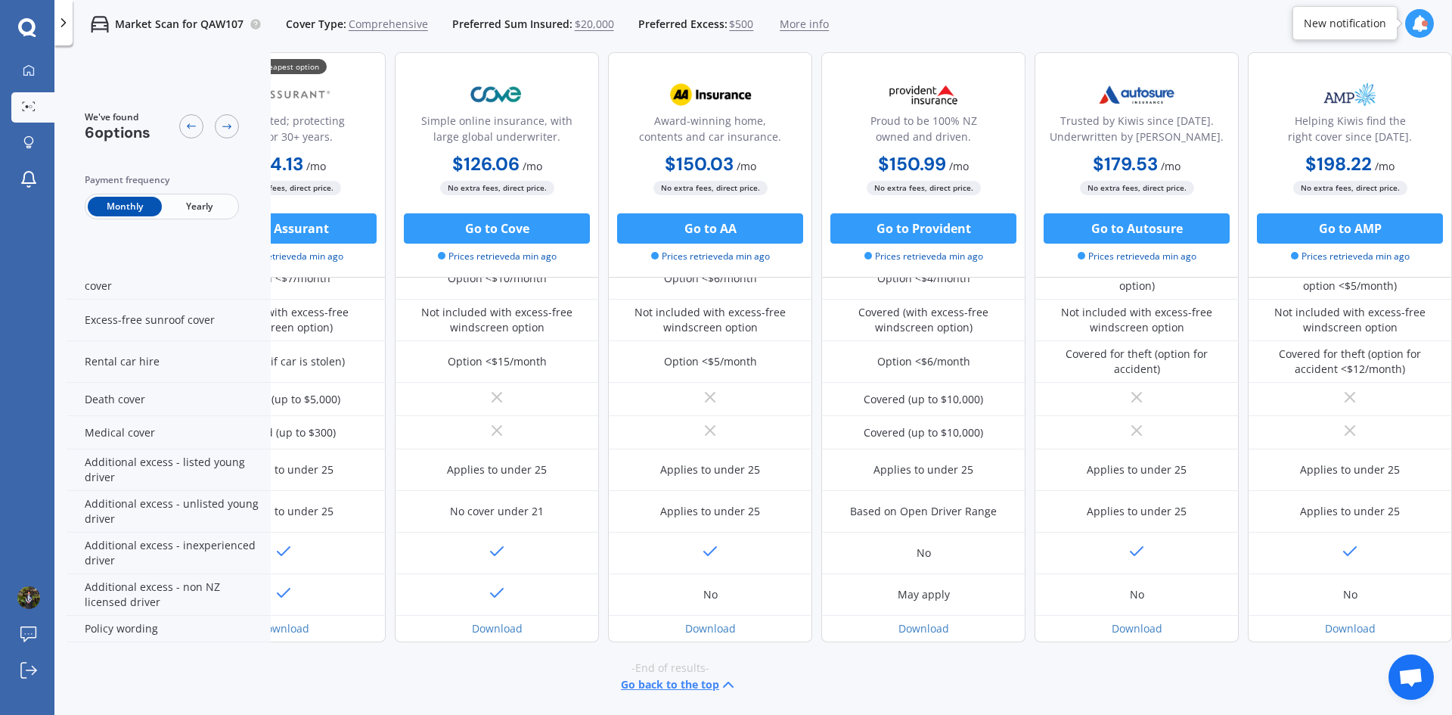
scroll to position [588, 0]
